Goal: Information Seeking & Learning: Learn about a topic

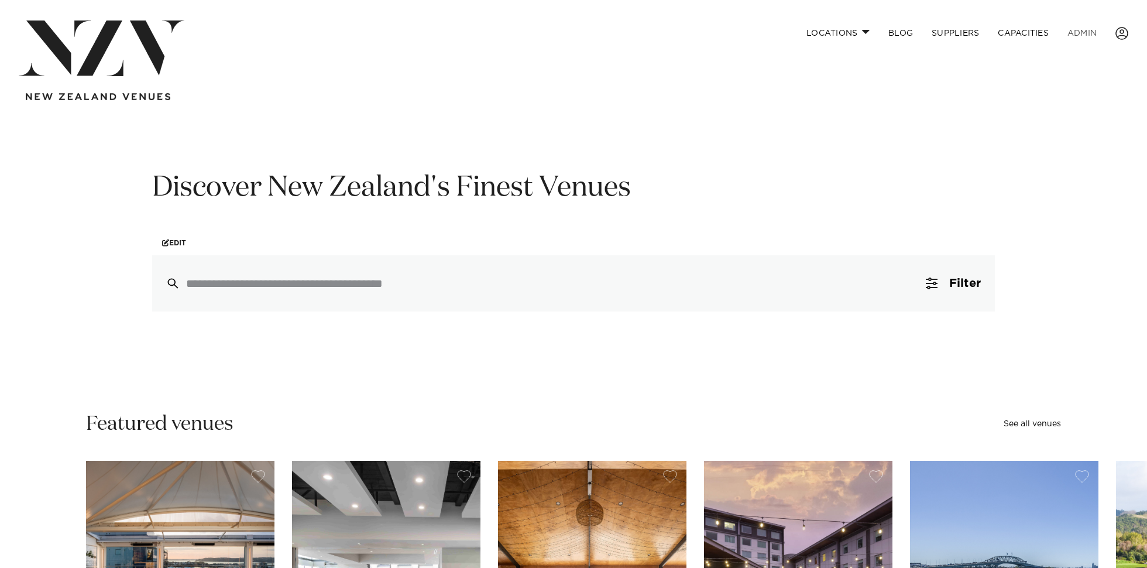
click at [1078, 27] on link "ADMIN" at bounding box center [1082, 32] width 48 height 25
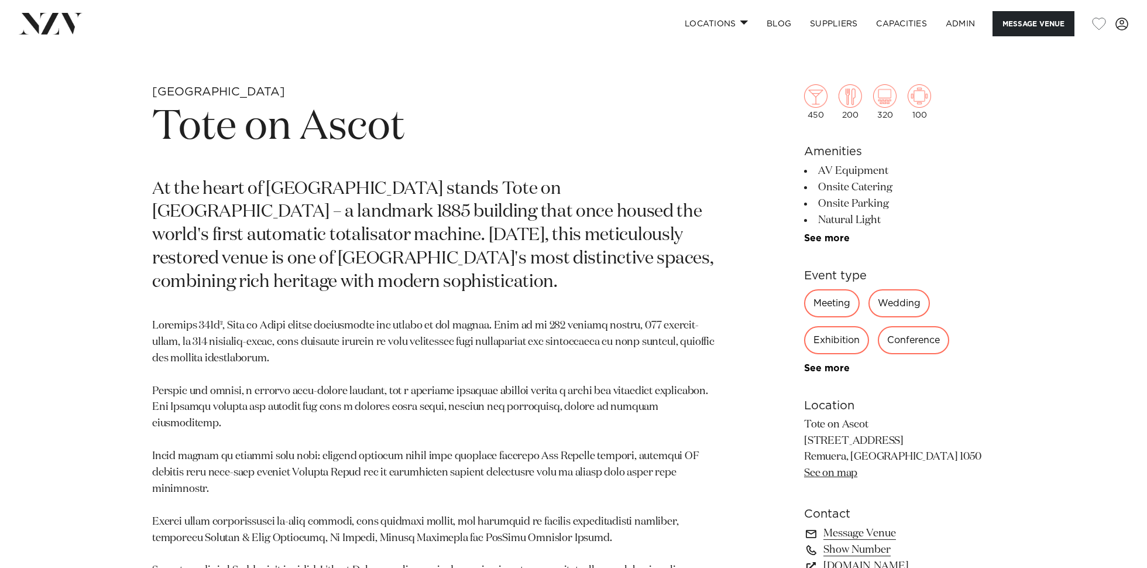
scroll to position [757, 0]
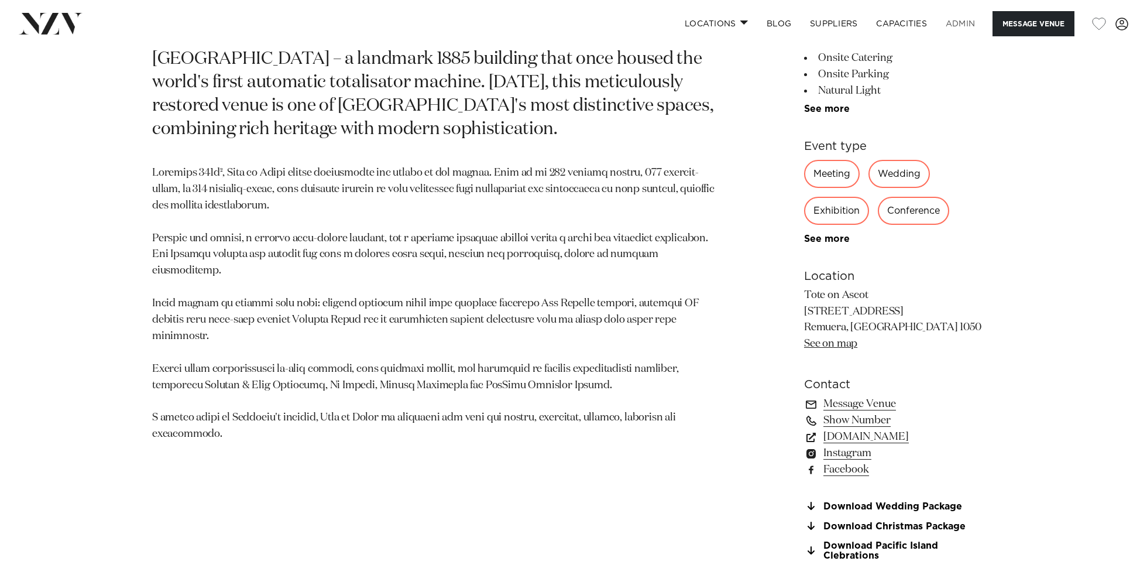
click at [967, 18] on link "ADMIN" at bounding box center [960, 23] width 48 height 25
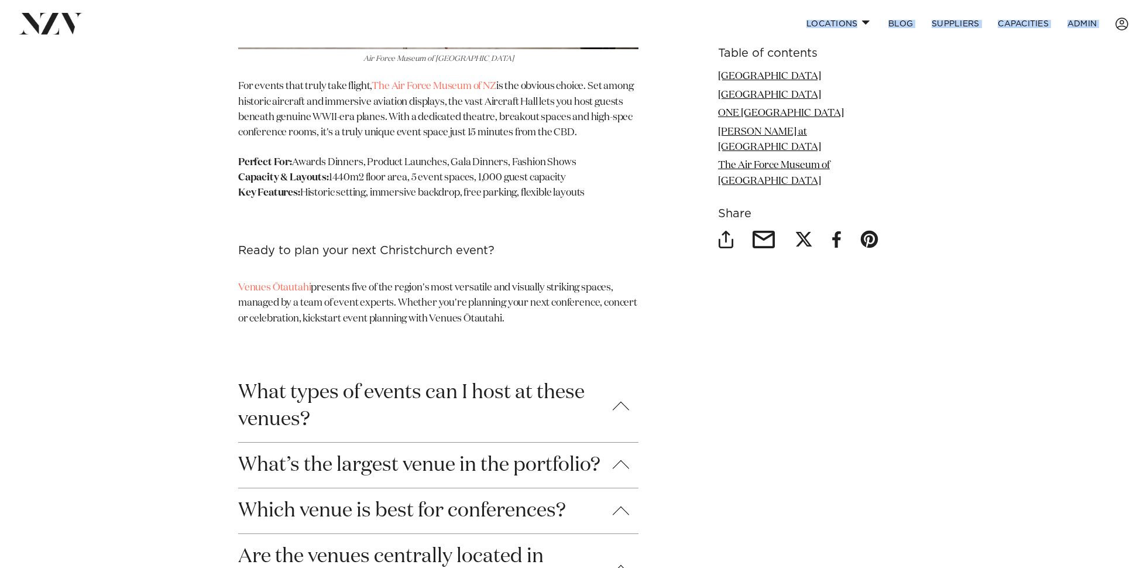
scroll to position [3843, 0]
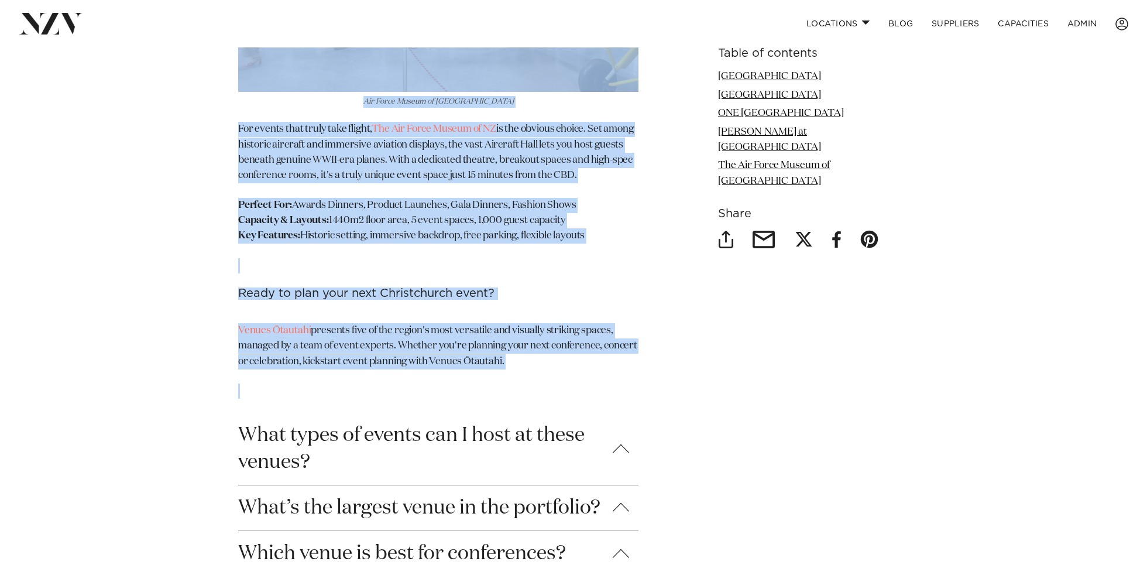
drag, startPoint x: 373, startPoint y: 287, endPoint x: 601, endPoint y: 329, distance: 232.0
copy article "The Complete Guide to Venues Ōtautahi by Avya Hlaváč | 08 Jul 2025 Venues Ōtaut…"
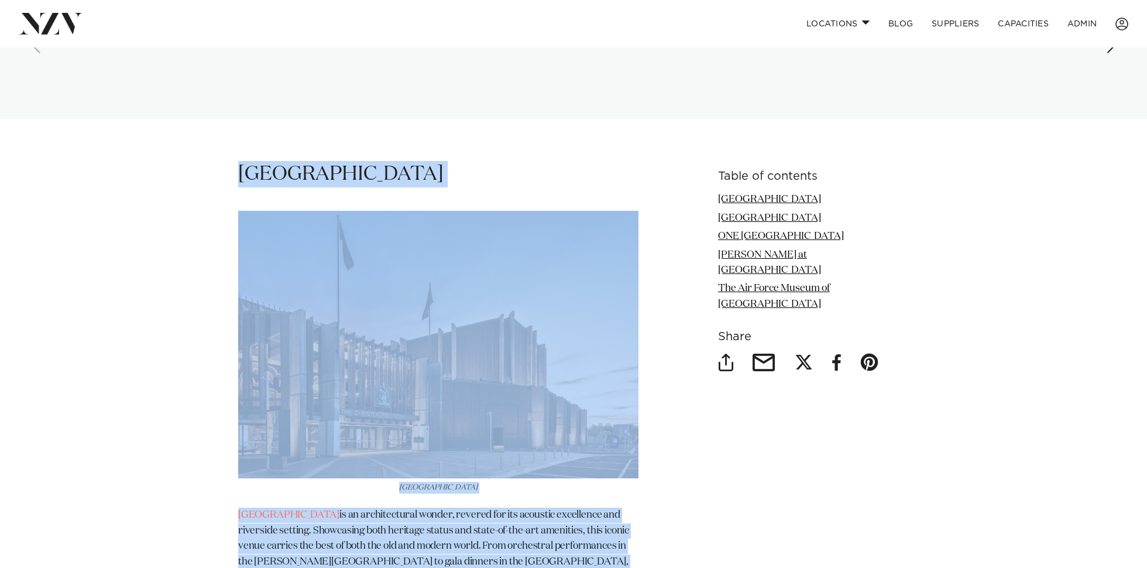
scroll to position [0, 0]
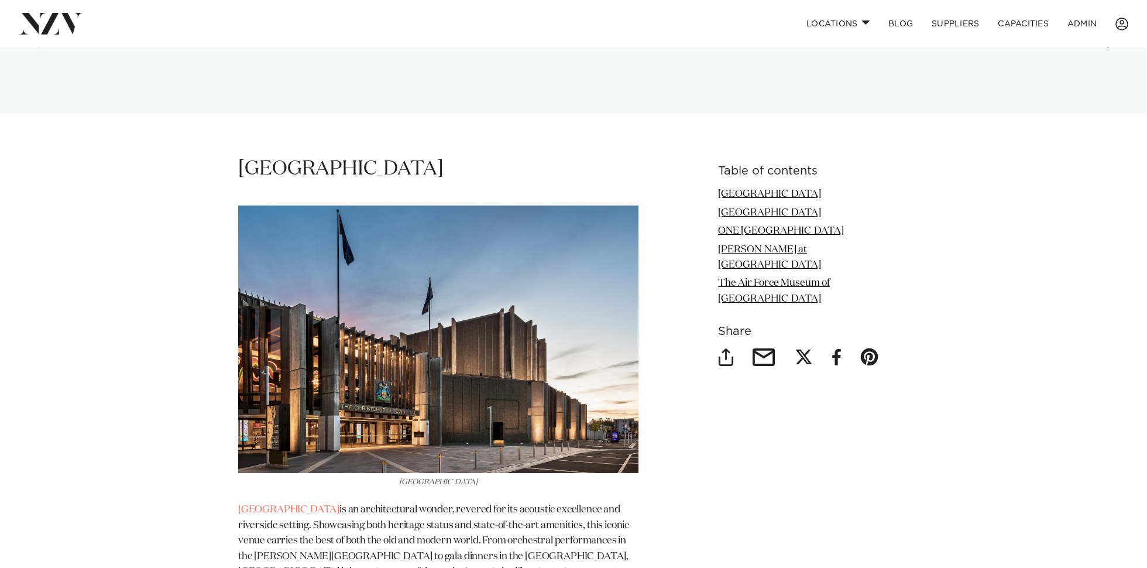
scroll to position [1439, 0]
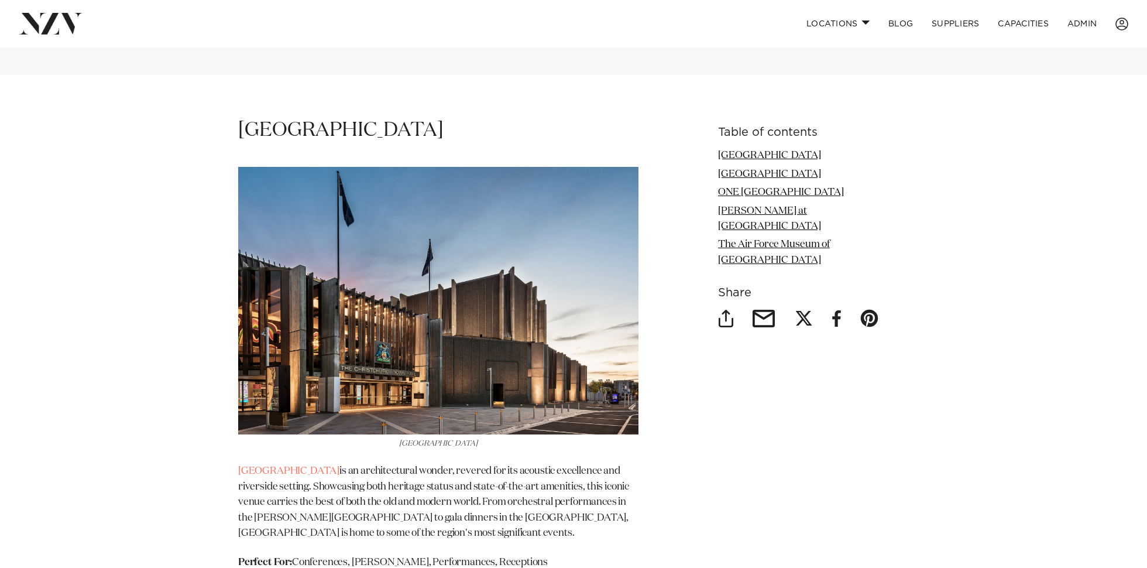
drag, startPoint x: 532, startPoint y: 253, endPoint x: 500, endPoint y: 252, distance: 32.8
click at [532, 253] on img at bounding box center [438, 300] width 400 height 267
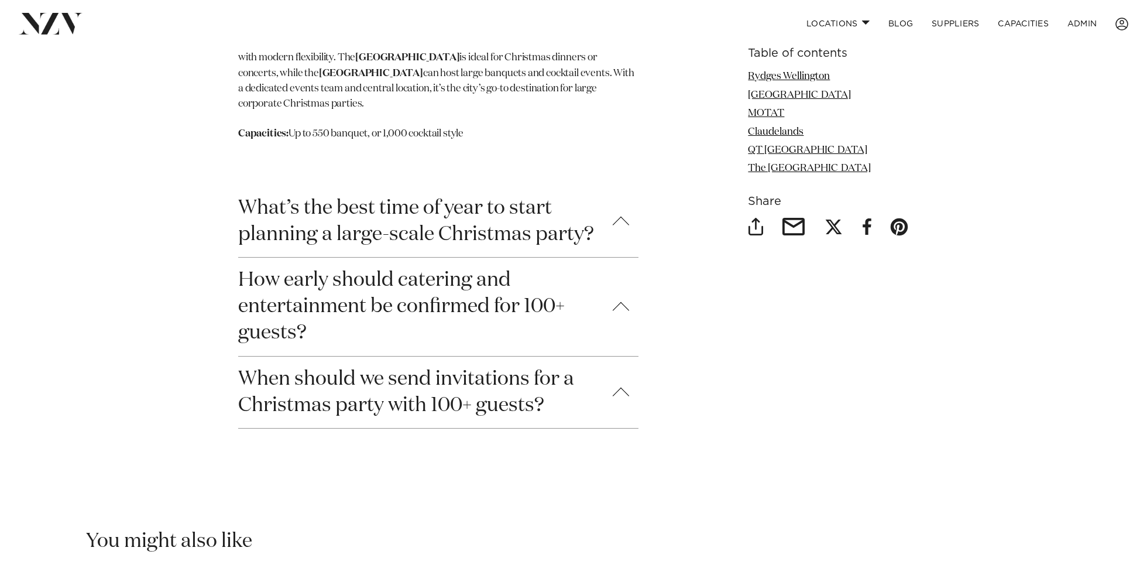
scroll to position [4348, 0]
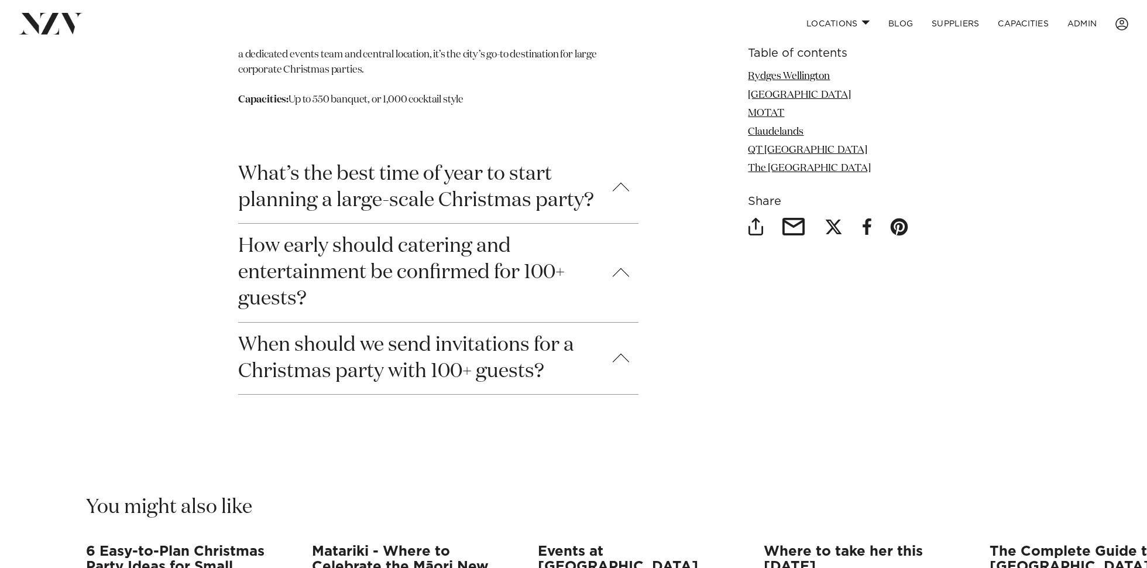
click at [523, 193] on button "What’s the best time of year to start planning a large-scale Christmas party?" at bounding box center [438, 187] width 400 height 71
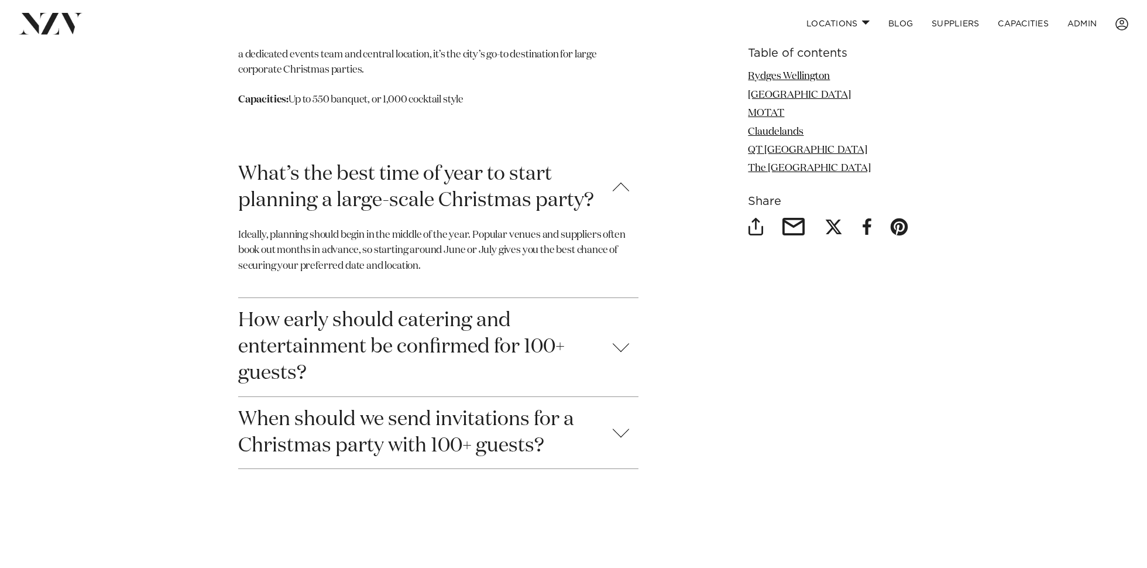
click at [586, 185] on button "What’s the best time of year to start planning a large-scale Christmas party?" at bounding box center [438, 187] width 400 height 71
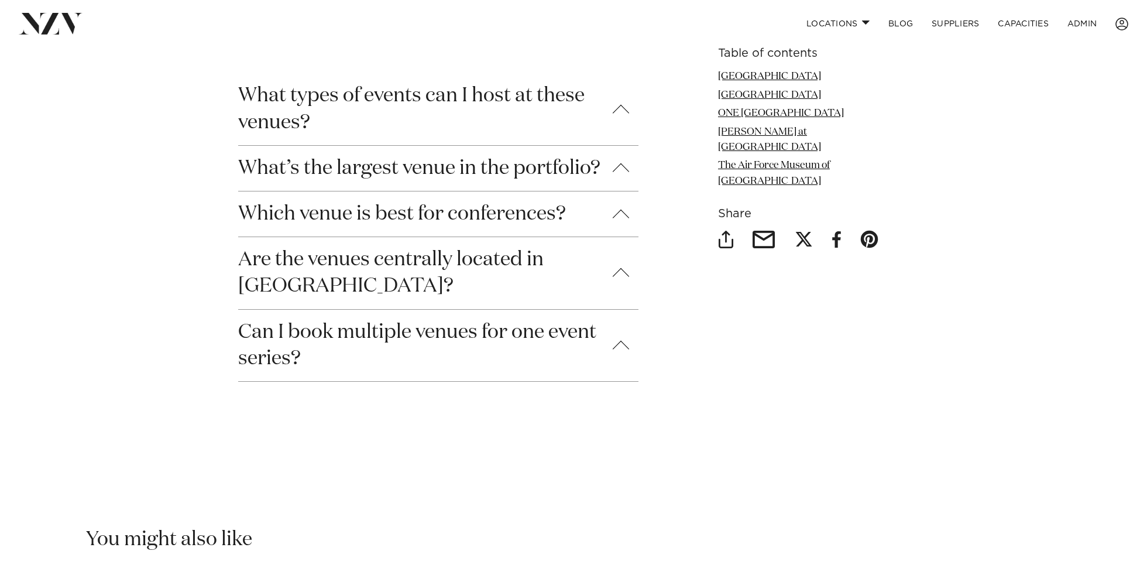
scroll to position [4199, 0]
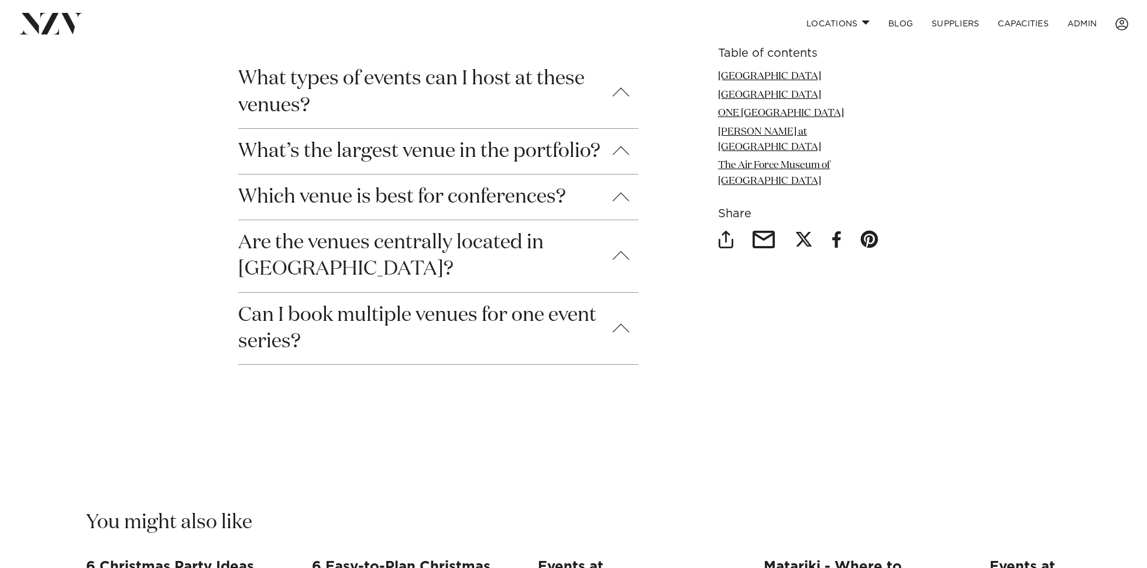
drag, startPoint x: 139, startPoint y: 187, endPoint x: 143, endPoint y: 197, distance: 10.5
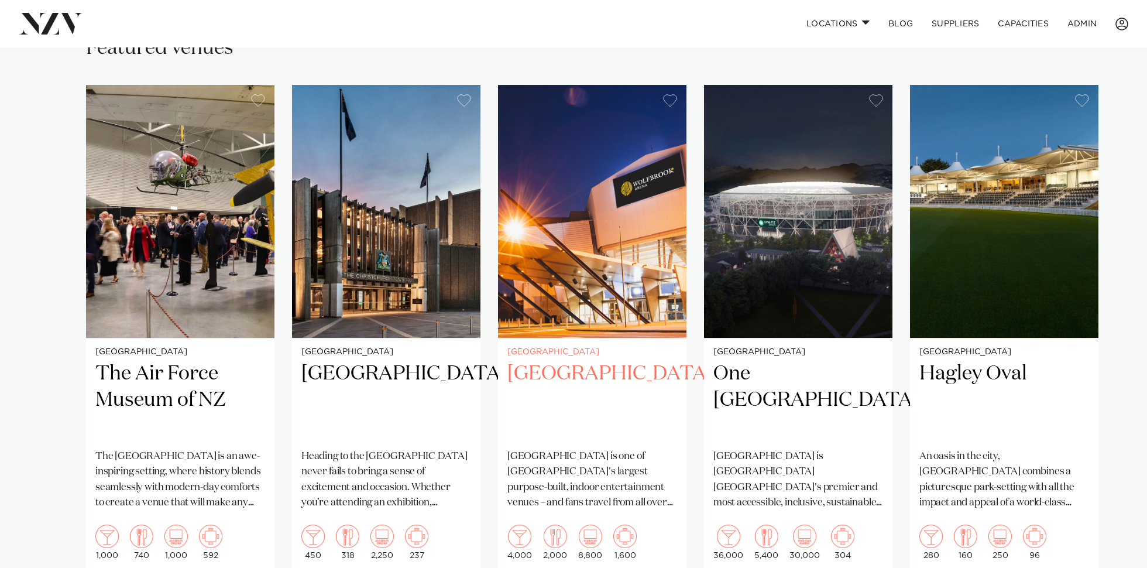
scroll to position [834, 0]
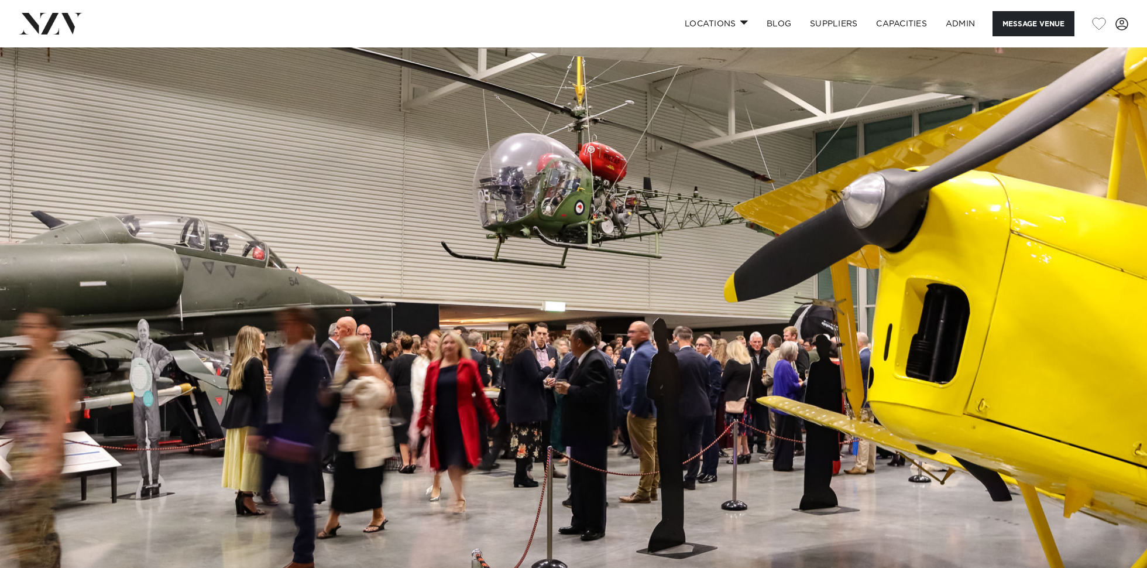
click at [552, 202] on img at bounding box center [573, 316] width 1147 height 538
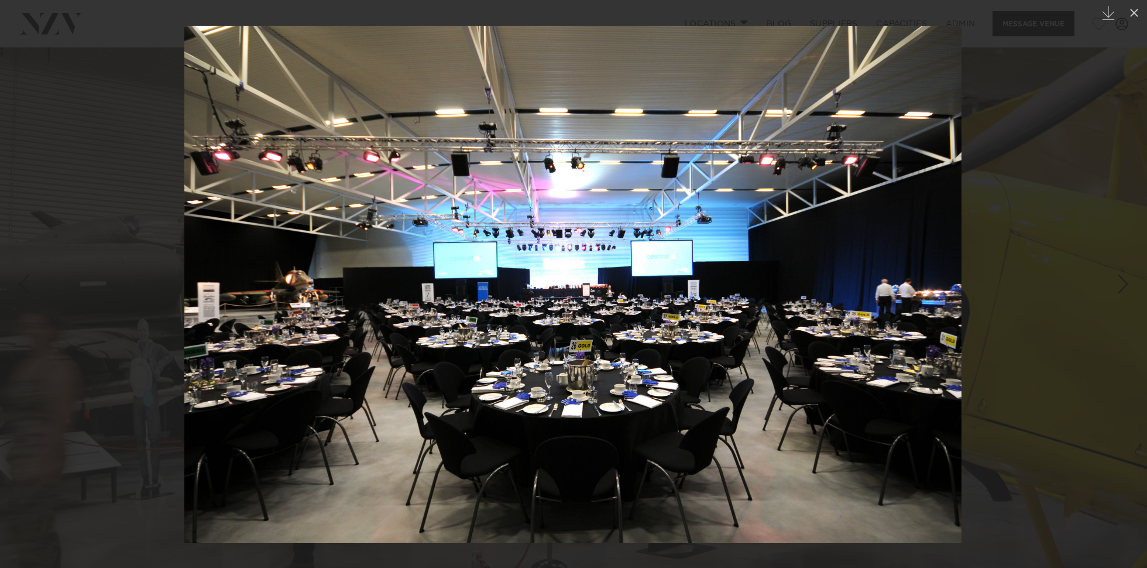
click at [651, 232] on img at bounding box center [572, 284] width 777 height 517
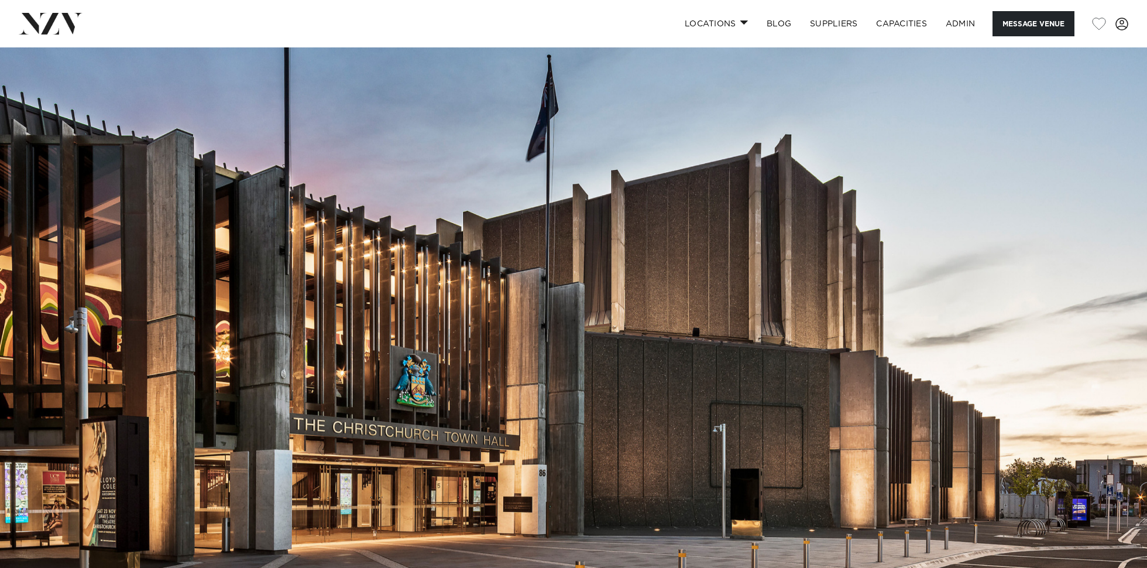
click at [685, 220] on img at bounding box center [573, 316] width 1147 height 538
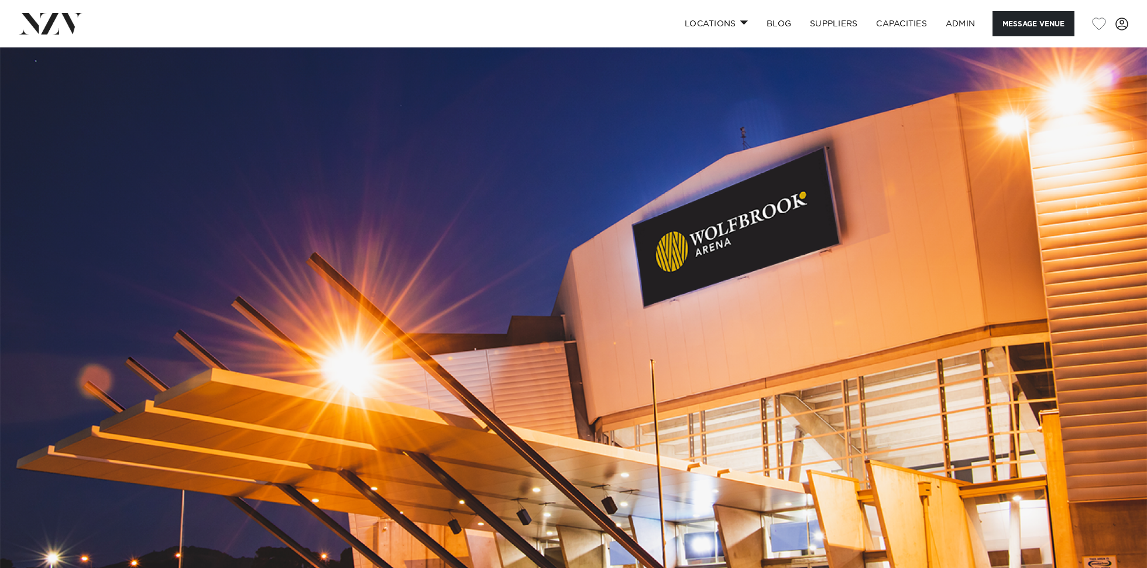
click at [671, 234] on img at bounding box center [573, 316] width 1147 height 538
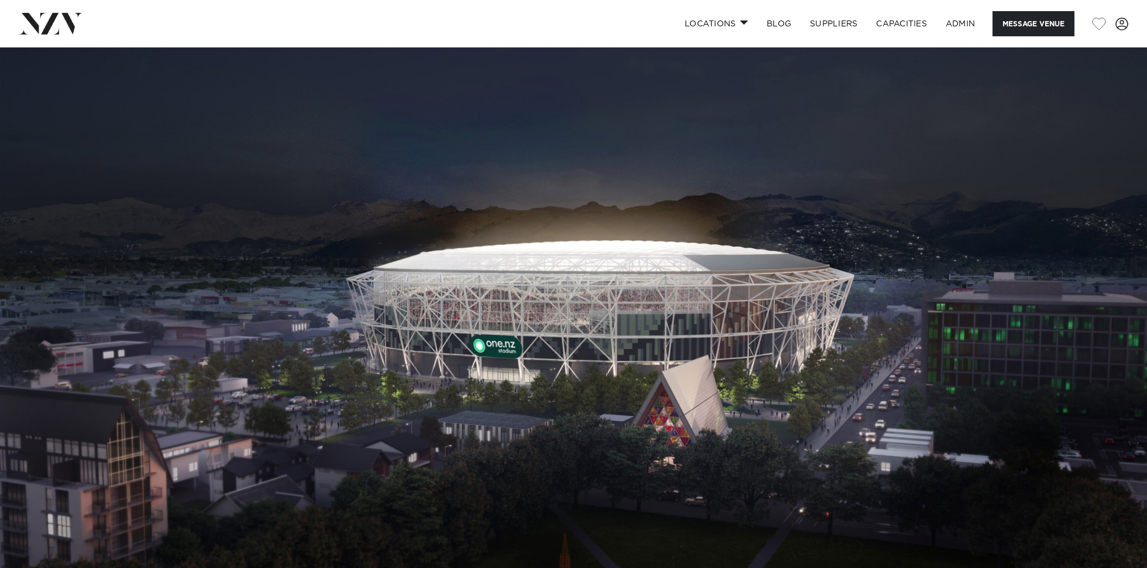
click at [717, 188] on img at bounding box center [573, 316] width 1147 height 538
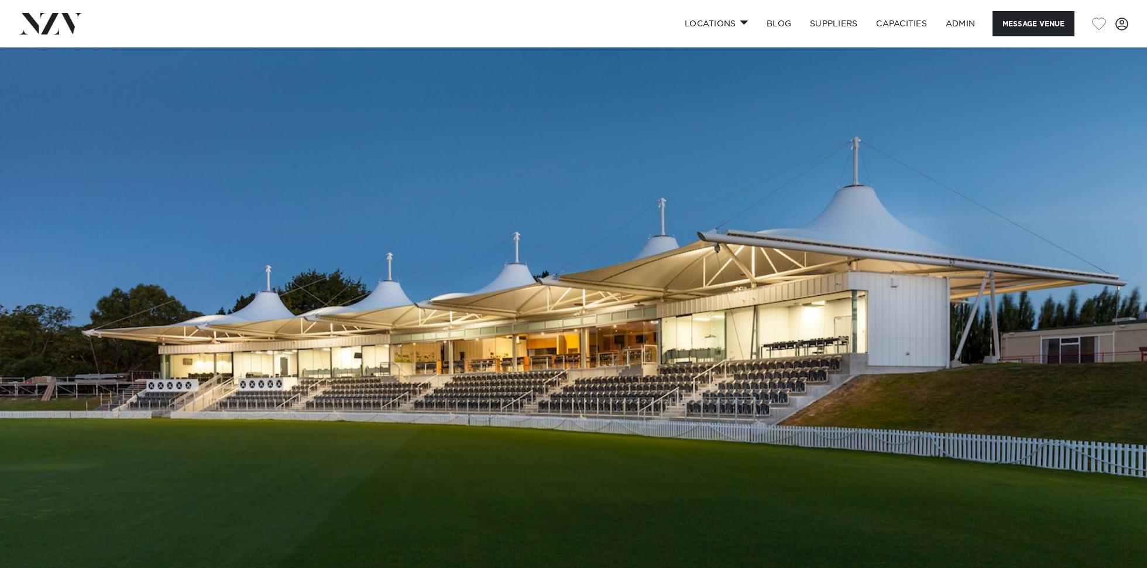
click at [621, 189] on img at bounding box center [573, 316] width 1147 height 538
